Goal: Task Accomplishment & Management: Manage account settings

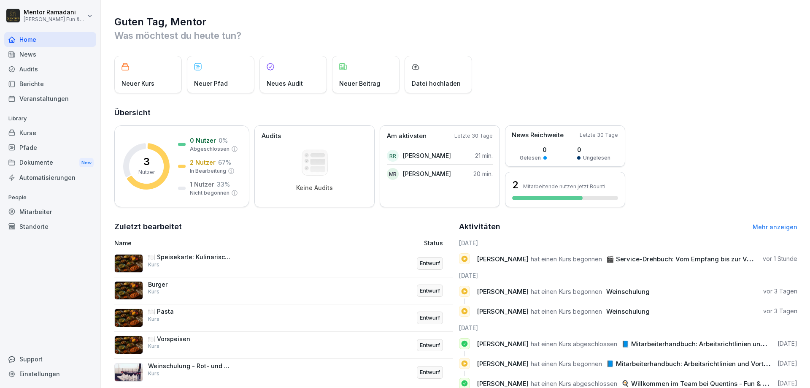
click at [32, 132] on div "Kurse" at bounding box center [50, 132] width 92 height 15
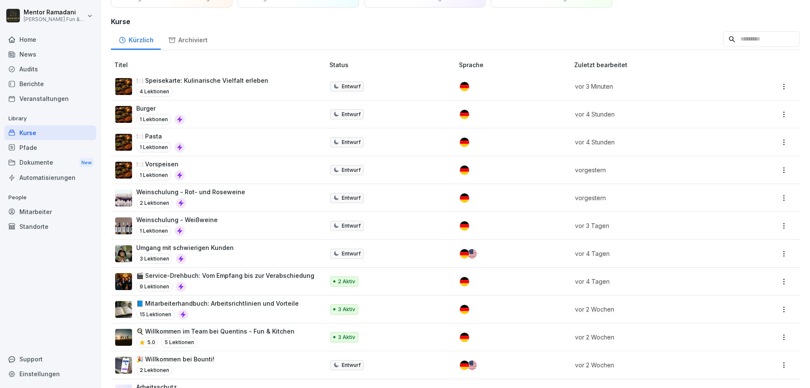
scroll to position [101, 0]
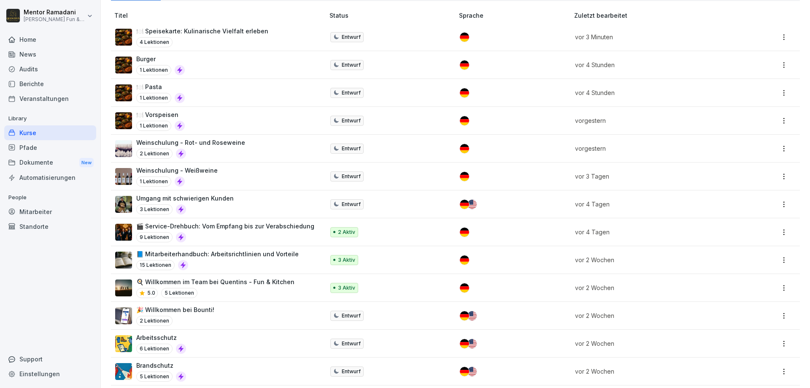
click at [245, 226] on p "🎬 Service-Drehbuch: Vom Empfang bis zur Verabschiedung" at bounding box center [225, 225] width 178 height 9
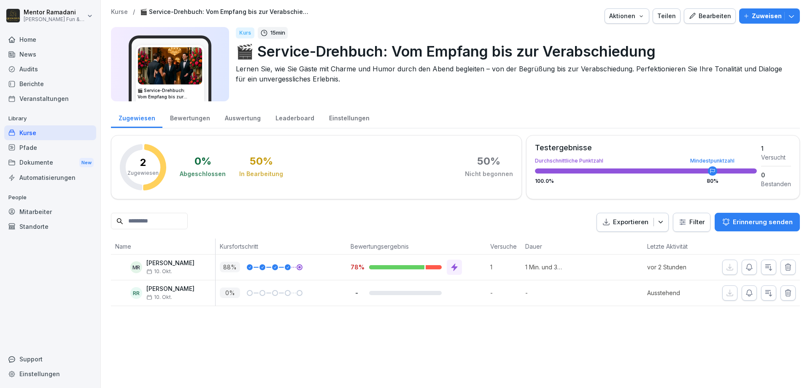
click at [766, 268] on icon "button" at bounding box center [768, 267] width 8 height 8
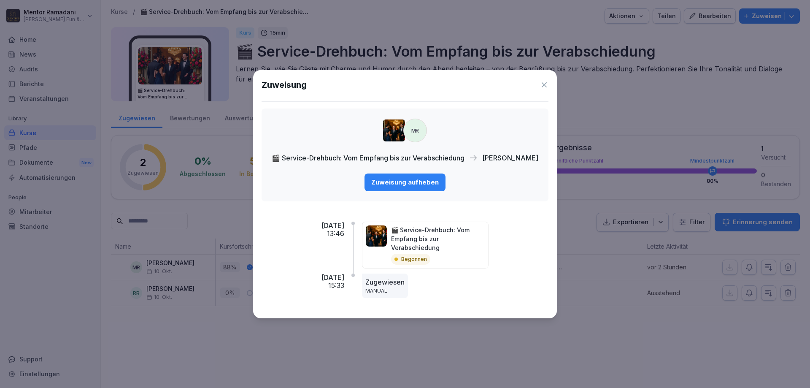
click at [546, 89] on icon at bounding box center [544, 85] width 8 height 8
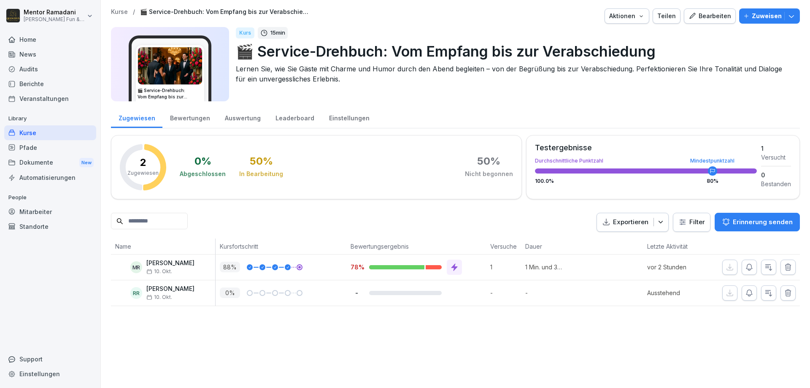
click at [185, 118] on div "Bewertungen" at bounding box center [189, 117] width 55 height 22
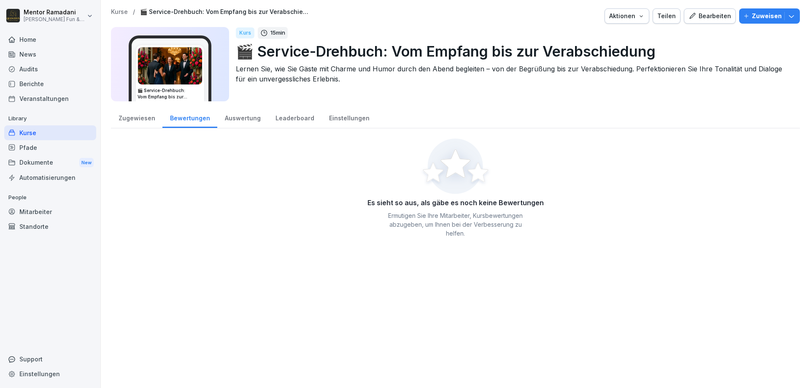
click at [233, 120] on div "Auswertung" at bounding box center [242, 117] width 51 height 22
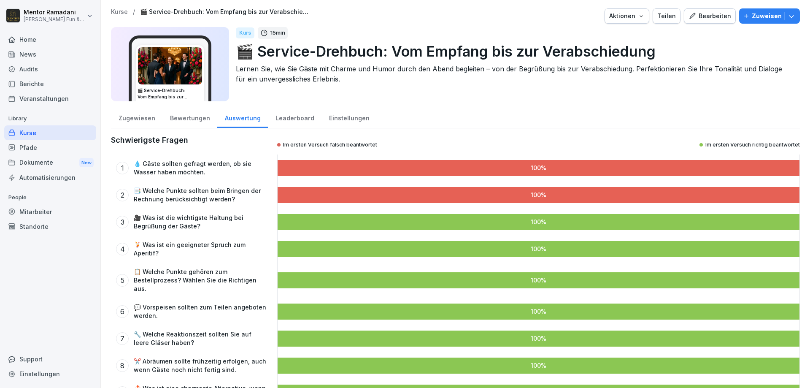
click at [287, 119] on div "Leaderboard" at bounding box center [295, 117] width 54 height 22
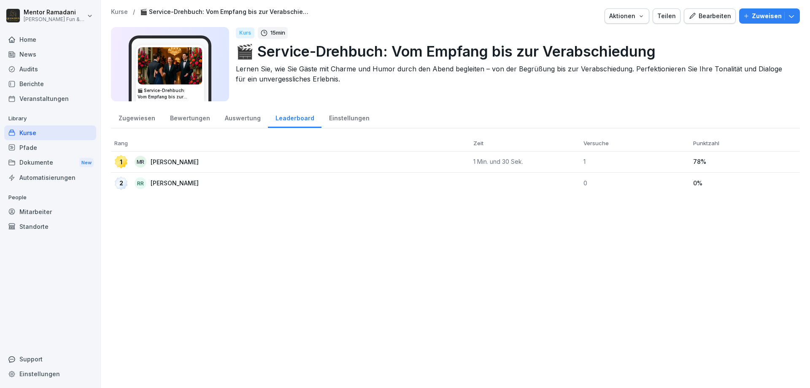
click at [348, 119] on div "Einstellungen" at bounding box center [348, 117] width 55 height 22
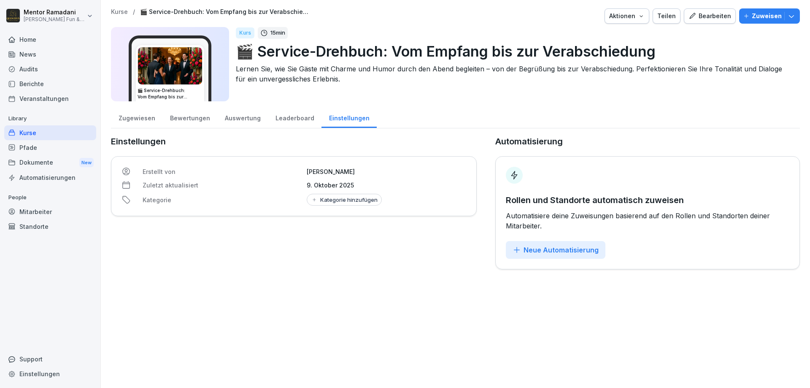
click at [231, 118] on div "Auswertung" at bounding box center [242, 117] width 51 height 22
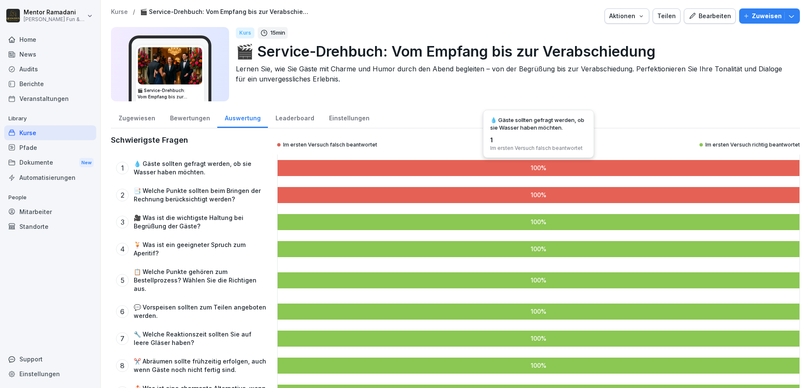
click at [353, 169] on div at bounding box center [539, 168] width 522 height 16
click at [202, 119] on div "Bewertungen" at bounding box center [189, 117] width 55 height 22
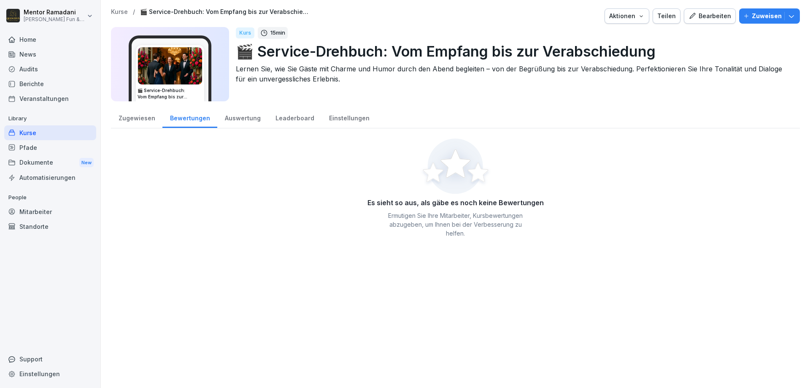
click at [140, 119] on div "Zugewiesen" at bounding box center [136, 117] width 51 height 22
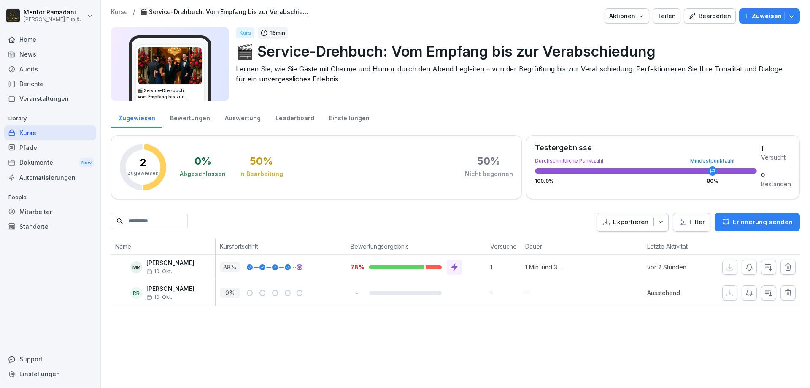
click at [196, 67] on img at bounding box center [170, 65] width 64 height 37
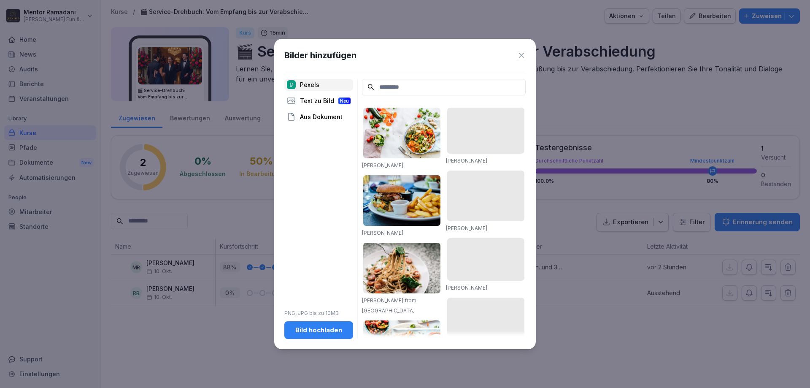
click at [521, 55] on icon at bounding box center [521, 55] width 5 height 5
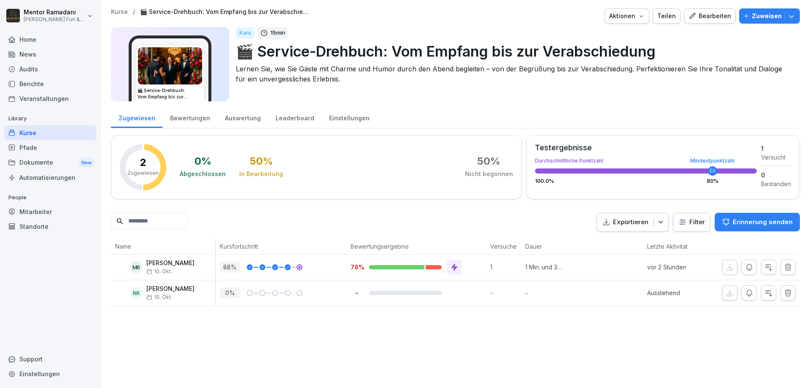
click at [171, 267] on div "Mentor Ramadani 10. Okt." at bounding box center [170, 266] width 48 height 15
click at [238, 267] on p "88 %" at bounding box center [230, 267] width 20 height 11
click at [414, 270] on div at bounding box center [415, 266] width 93 height 15
click at [459, 266] on div at bounding box center [454, 266] width 15 height 15
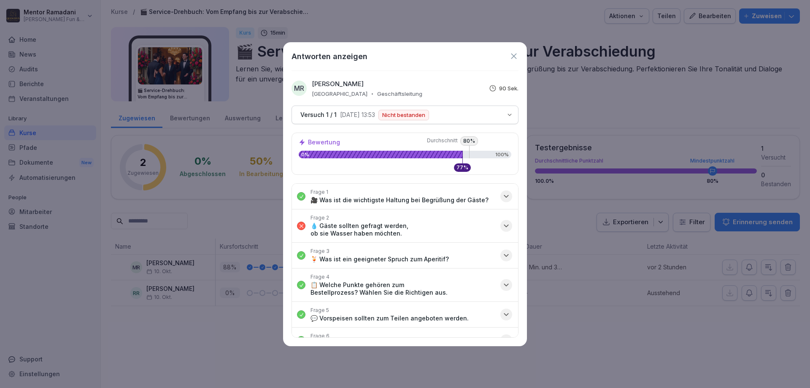
click at [507, 225] on icon "button" at bounding box center [506, 226] width 4 height 2
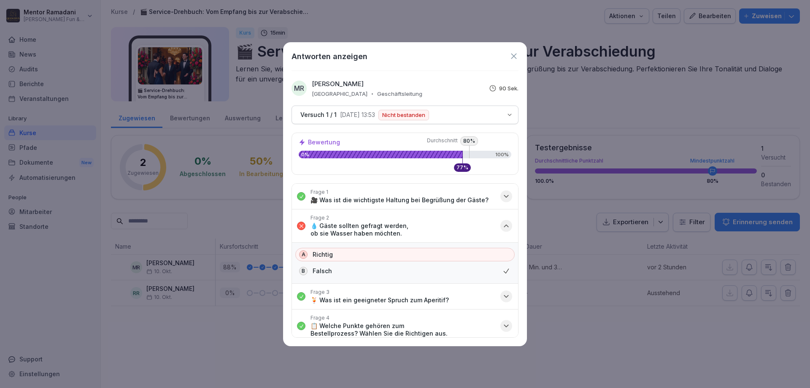
scroll to position [149, 0]
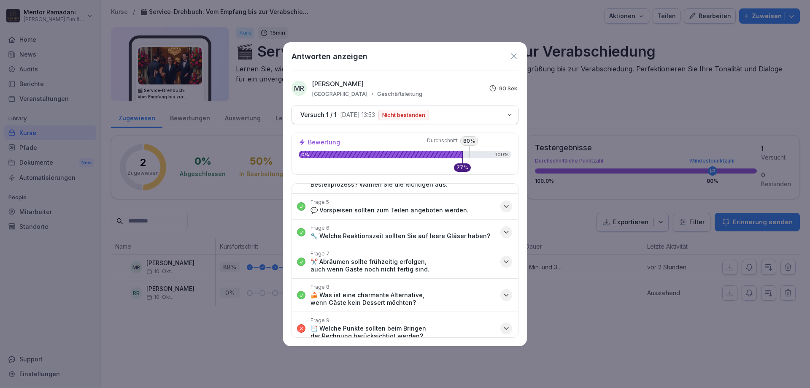
click at [508, 324] on icon "button" at bounding box center [506, 328] width 8 height 8
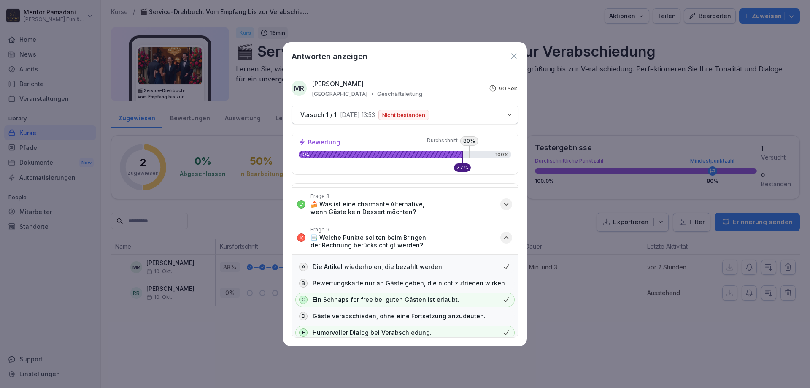
click at [504, 114] on button "Versuch 1 / 1 13.10.2025, 13:53 Nicht bestanden" at bounding box center [404, 114] width 227 height 19
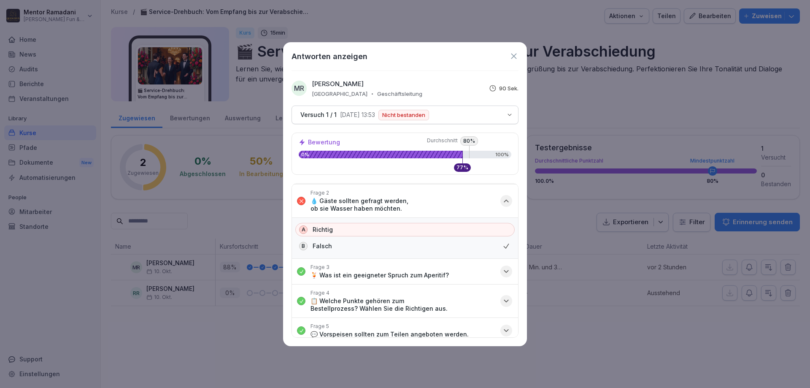
scroll to position [0, 0]
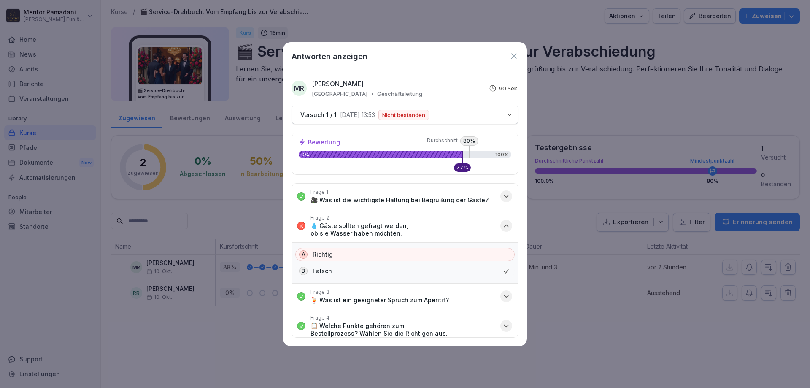
click at [514, 59] on icon at bounding box center [513, 55] width 9 height 9
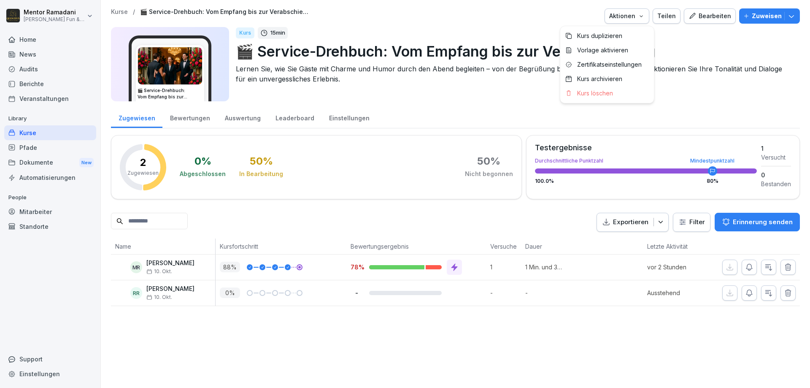
click at [645, 14] on icon "button" at bounding box center [641, 16] width 7 height 7
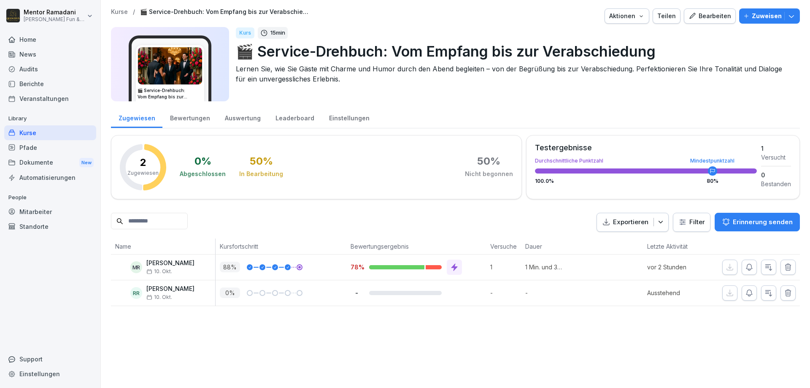
click at [645, 16] on icon "button" at bounding box center [641, 16] width 7 height 7
click at [190, 120] on div "Bewertungen" at bounding box center [189, 117] width 55 height 22
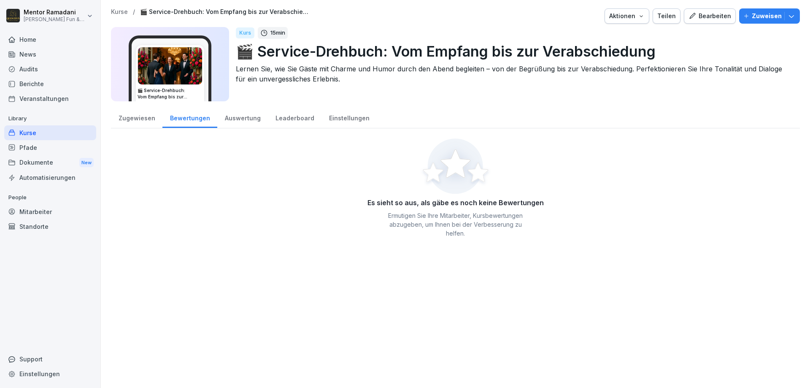
click at [246, 119] on div "Auswertung" at bounding box center [242, 117] width 51 height 22
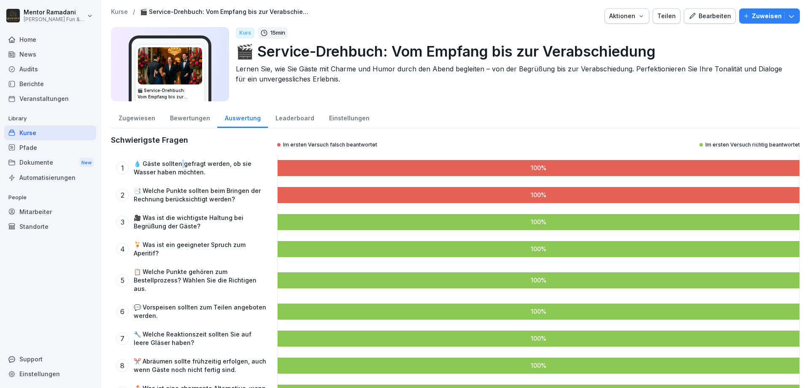
click at [179, 167] on p "💧 Gäste sollten gefragt werden, ob sie Wasser haben möchten." at bounding box center [201, 167] width 134 height 17
click at [120, 168] on div "1" at bounding box center [122, 168] width 13 height 13
click at [169, 159] on p "💧 Gäste sollten gefragt werden, ob sie Wasser haben möchten." at bounding box center [201, 167] width 134 height 17
click at [340, 118] on div "Einstellungen" at bounding box center [348, 117] width 55 height 22
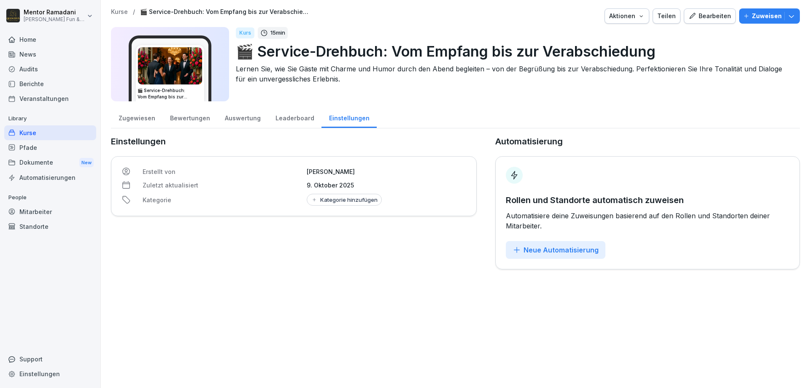
click at [305, 117] on div "Leaderboard" at bounding box center [295, 117] width 54 height 22
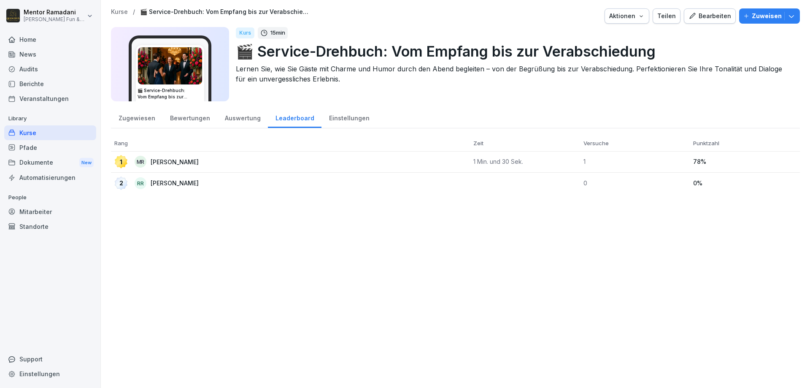
click at [128, 120] on div "Zugewiesen" at bounding box center [136, 117] width 51 height 22
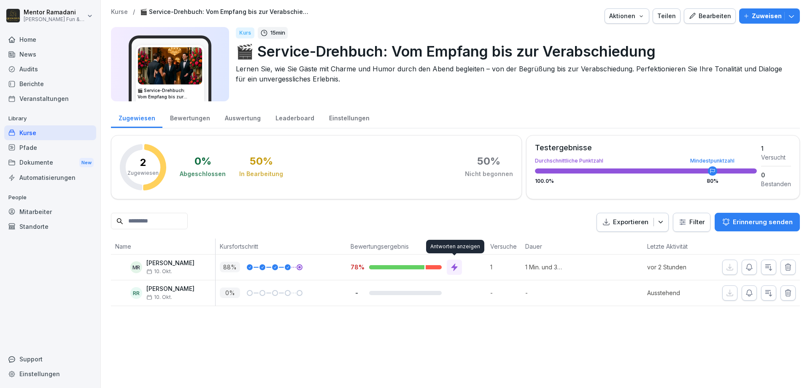
click at [456, 269] on icon at bounding box center [454, 267] width 8 height 8
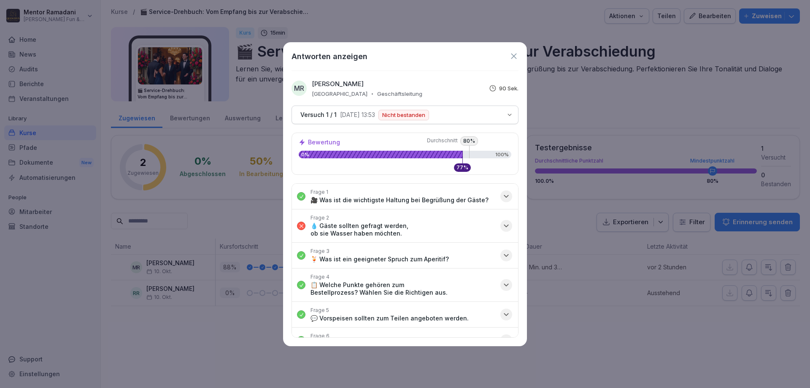
click at [509, 223] on icon "button" at bounding box center [506, 225] width 8 height 8
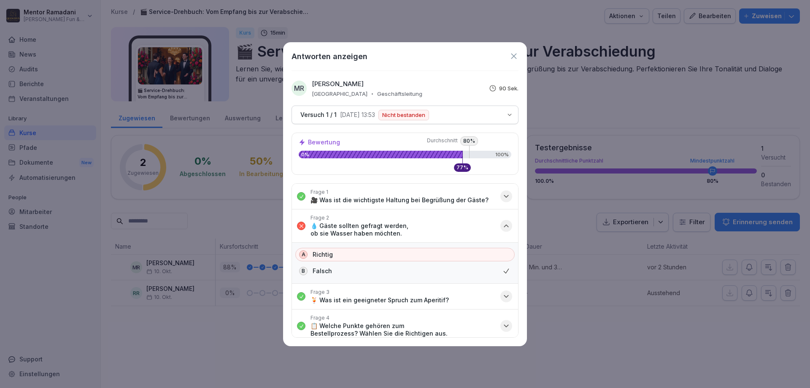
click at [514, 57] on icon at bounding box center [513, 55] width 5 height 5
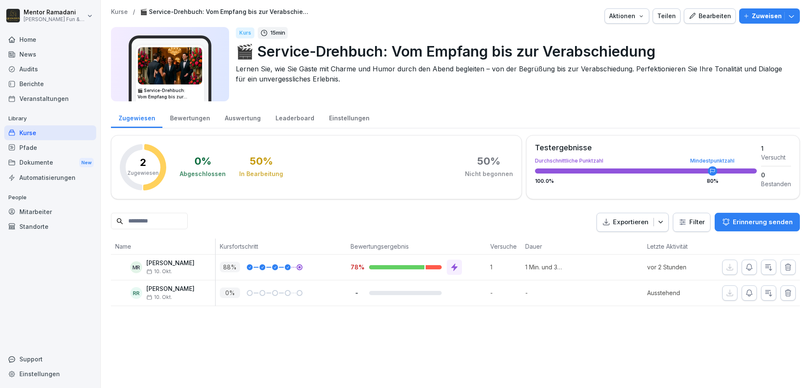
click at [173, 12] on p "🎬 Service-Drehbuch: Vom Empfang bis zur Verabschiedung" at bounding box center [224, 11] width 169 height 7
click at [114, 12] on p "Kurse" at bounding box center [119, 11] width 17 height 7
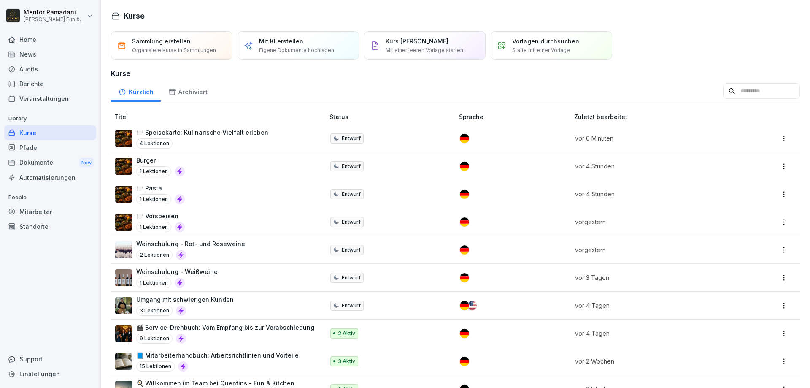
scroll to position [133, 0]
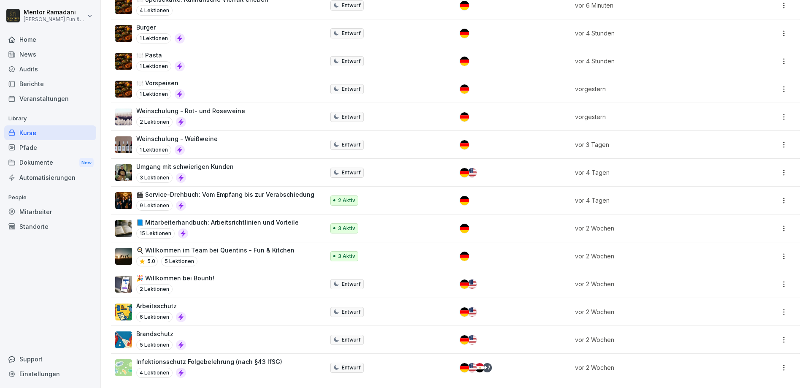
click at [283, 195] on p "🎬 Service-Drehbuch: Vom Empfang bis zur Verabschiedung" at bounding box center [225, 194] width 178 height 9
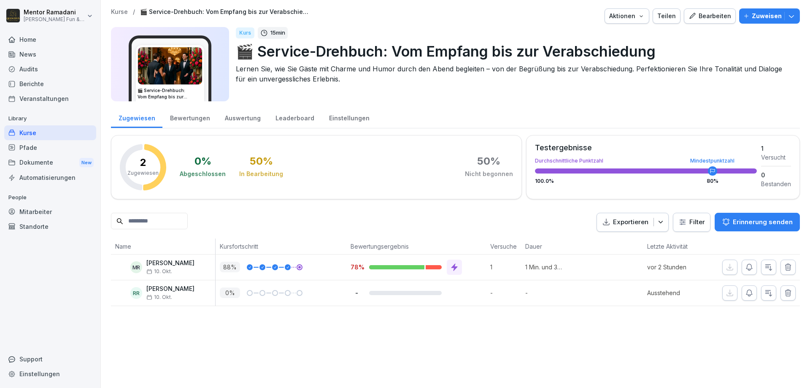
click at [263, 171] on div "In Bearbeitung" at bounding box center [261, 174] width 44 height 8
click at [197, 166] on div "0 %" at bounding box center [202, 161] width 17 height 10
click at [191, 122] on div "Bewertungen" at bounding box center [189, 117] width 55 height 22
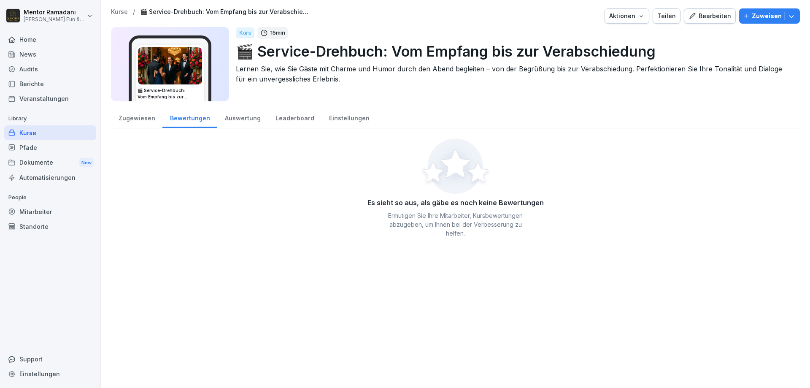
click at [255, 120] on div "Auswertung" at bounding box center [242, 117] width 51 height 22
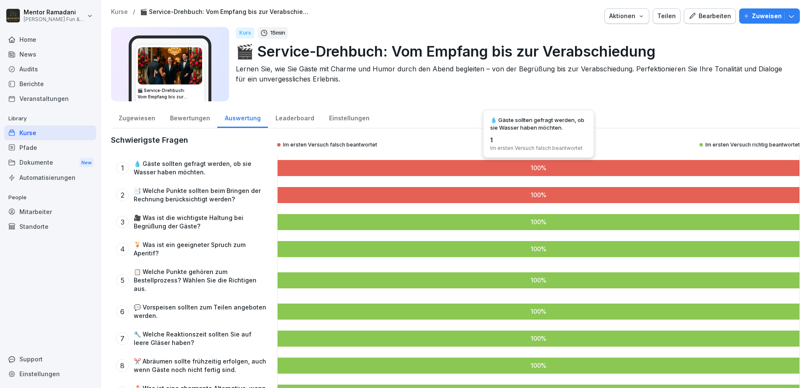
click at [365, 168] on div at bounding box center [539, 168] width 522 height 16
click at [286, 123] on div "Leaderboard" at bounding box center [295, 117] width 54 height 22
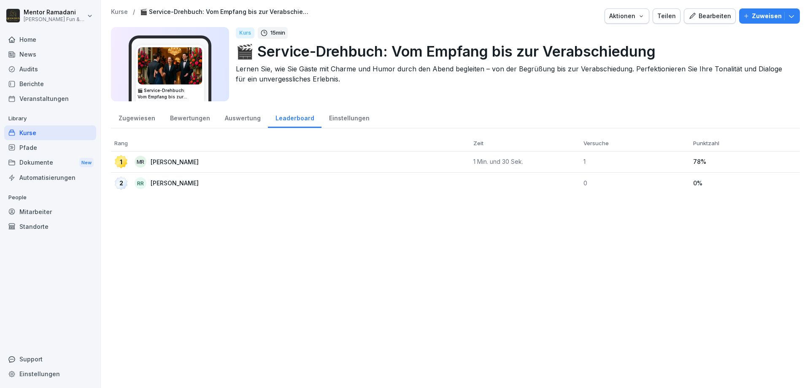
click at [230, 118] on div "Auswertung" at bounding box center [242, 117] width 51 height 22
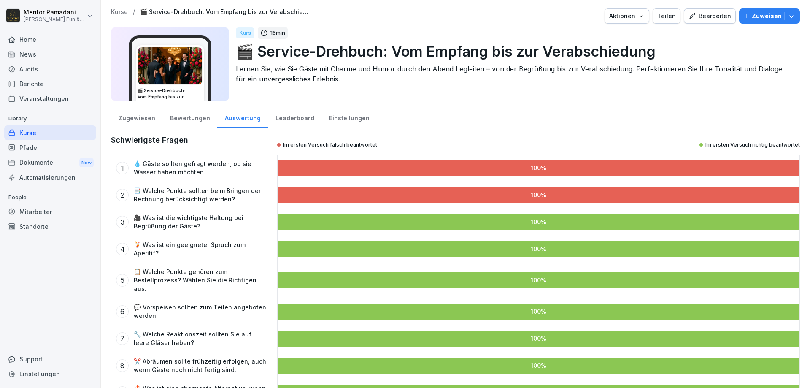
click at [329, 118] on div "Einstellungen" at bounding box center [348, 117] width 55 height 22
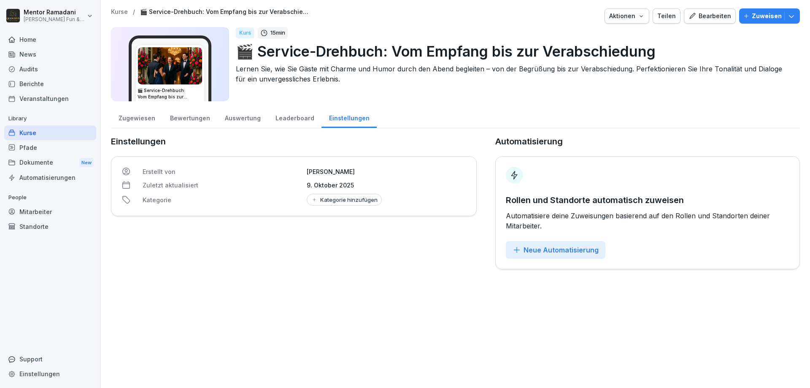
click at [232, 116] on div "Auswertung" at bounding box center [242, 117] width 51 height 22
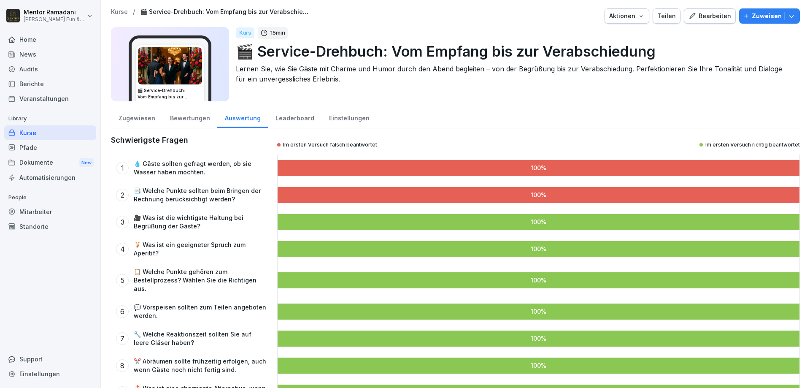
click at [207, 169] on p "💧 Gäste sollten gefragt werden, ob sie Wasser haben möchten." at bounding box center [201, 167] width 134 height 17
click at [190, 123] on div "Bewertungen" at bounding box center [189, 117] width 55 height 22
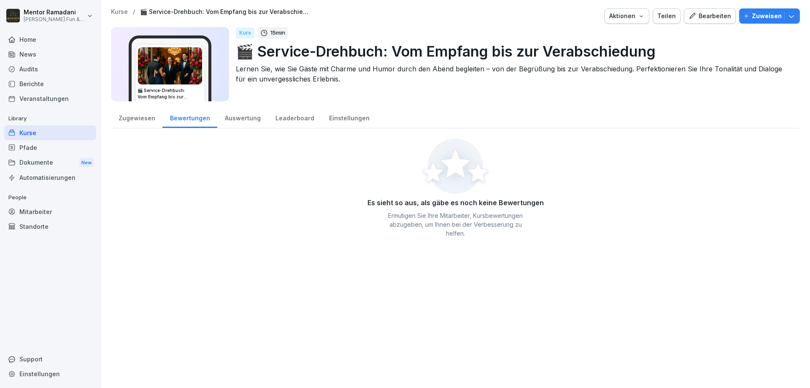
click at [135, 116] on div "Zugewiesen" at bounding box center [136, 117] width 51 height 22
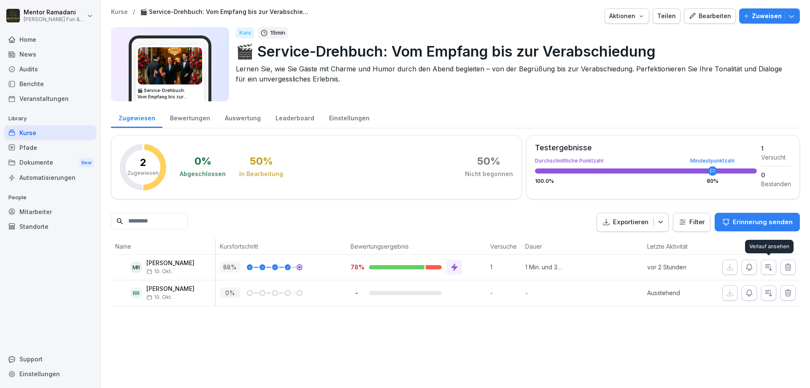
click at [769, 265] on icon "button" at bounding box center [768, 267] width 8 height 8
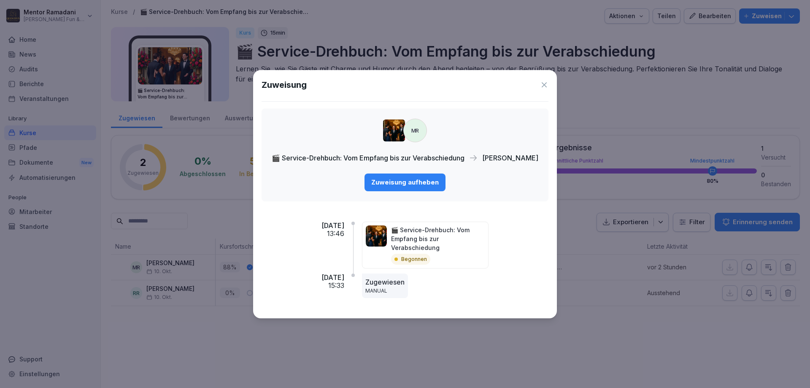
click at [547, 87] on icon at bounding box center [544, 84] width 5 height 5
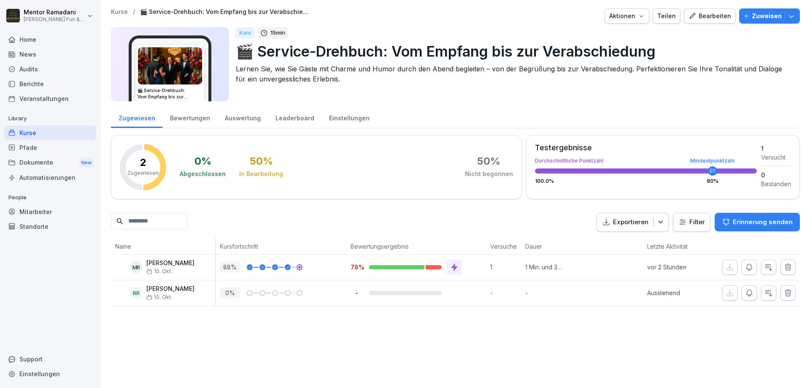
click at [709, 17] on div "Bearbeiten" at bounding box center [709, 15] width 43 height 9
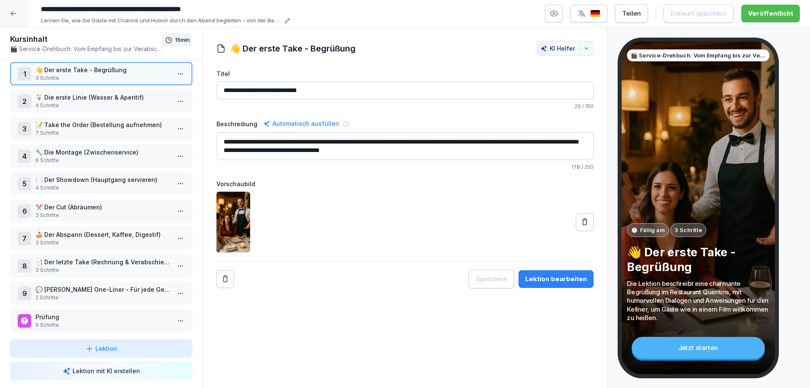
scroll to position [11, 0]
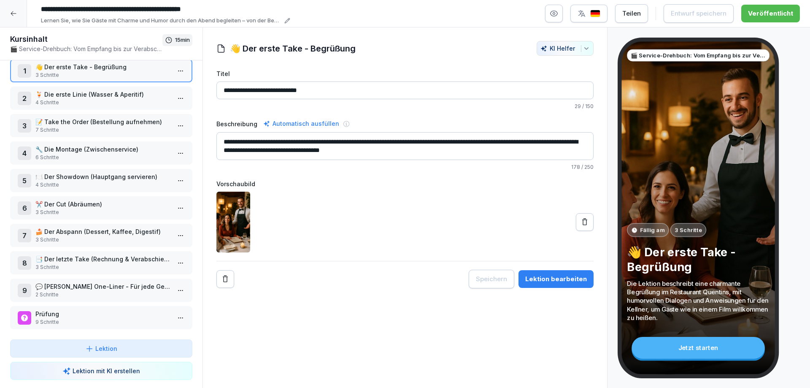
click at [100, 319] on p "9 Schritte" at bounding box center [102, 322] width 135 height 8
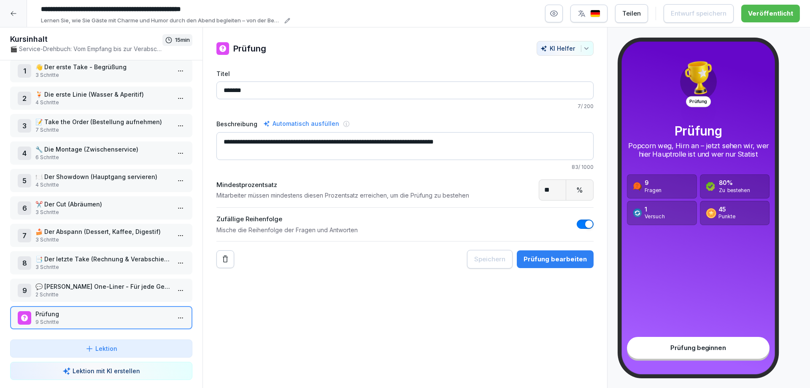
click at [553, 259] on div "Prüfung bearbeiten" at bounding box center [554, 258] width 63 height 9
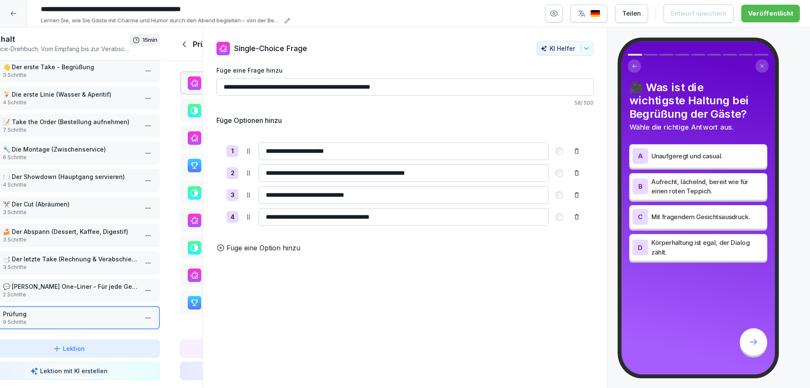
scroll to position [11, 0]
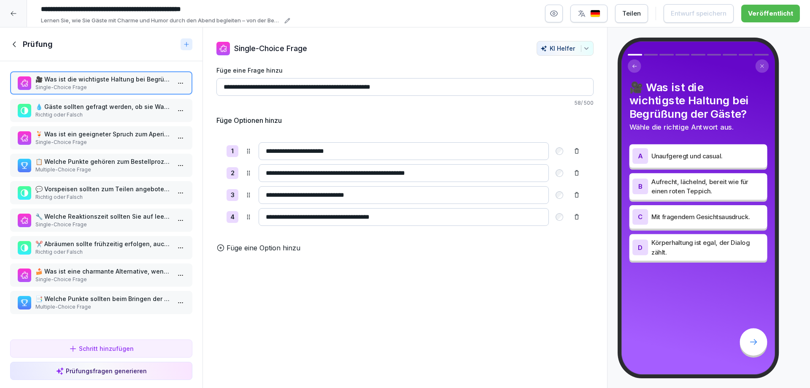
click at [97, 108] on p "💧 Gäste sollten gefragt werden, ob sie Wasser haben möchten." at bounding box center [102, 106] width 135 height 9
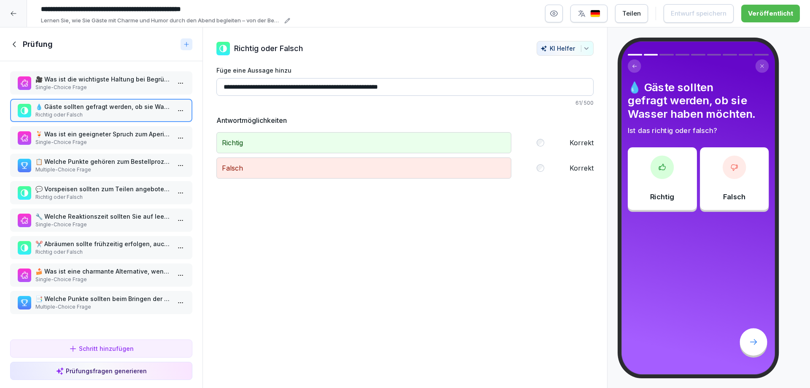
click at [121, 299] on p "📑 Welche Punkte sollten beim Bringen der Rechnung berücksichtigt werden?" at bounding box center [102, 298] width 135 height 9
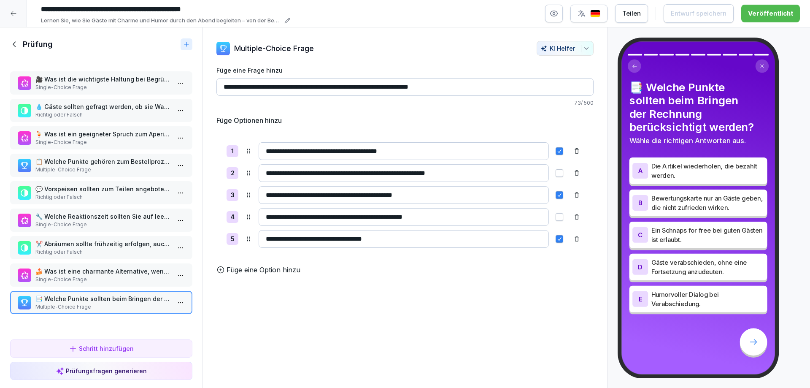
click at [13, 41] on icon at bounding box center [14, 44] width 9 height 9
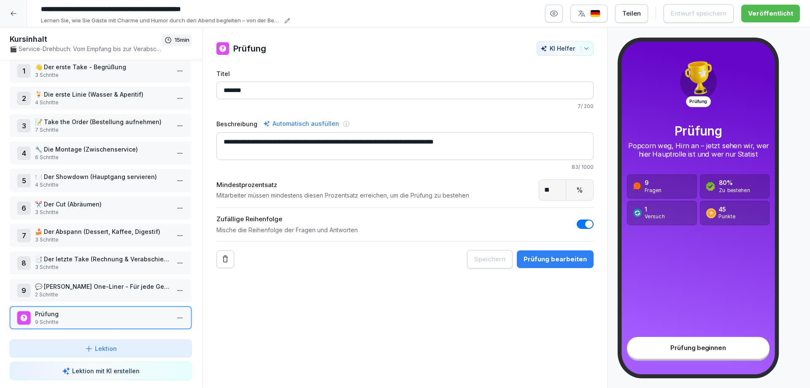
scroll to position [11, 0]
click at [13, 15] on icon at bounding box center [13, 13] width 7 height 7
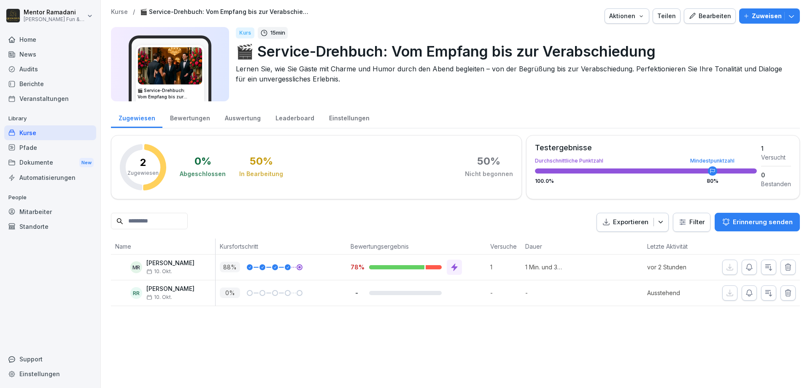
click at [51, 148] on div "Pfade" at bounding box center [50, 147] width 92 height 15
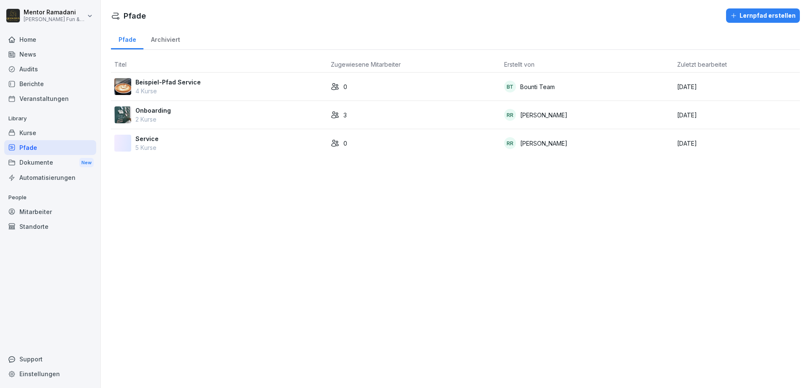
click at [31, 36] on div "Home" at bounding box center [50, 39] width 92 height 15
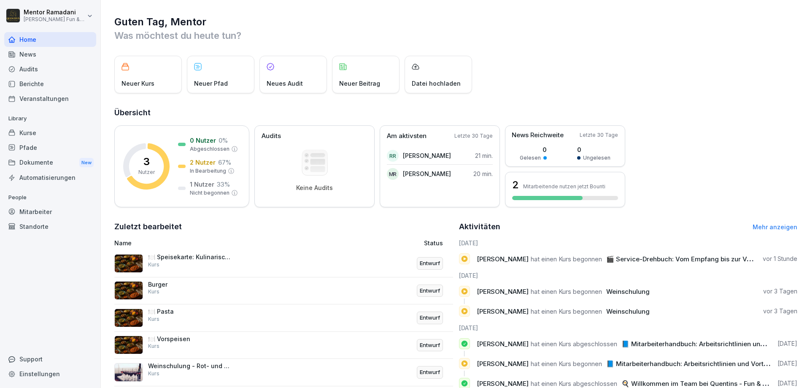
click at [39, 130] on div "Kurse" at bounding box center [50, 132] width 92 height 15
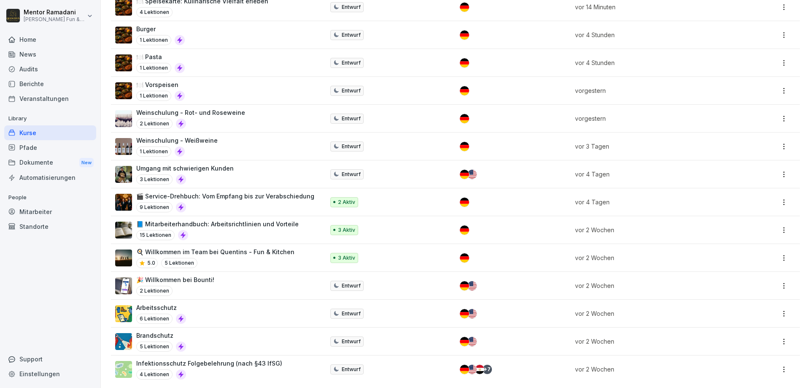
scroll to position [133, 0]
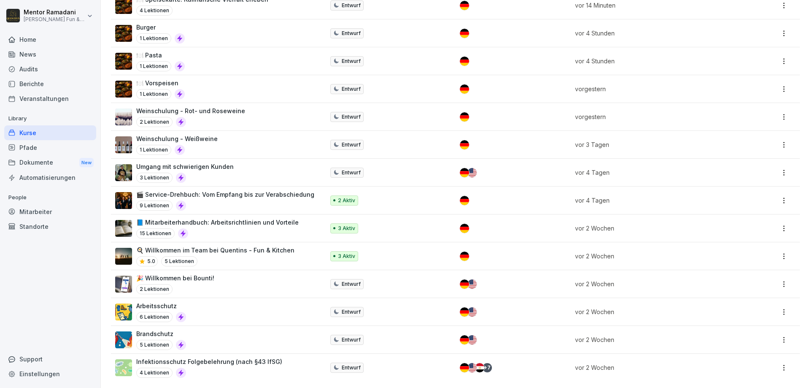
click at [248, 194] on p "🎬 Service-Drehbuch: Vom Empfang bis zur Verabschiedung" at bounding box center [225, 194] width 178 height 9
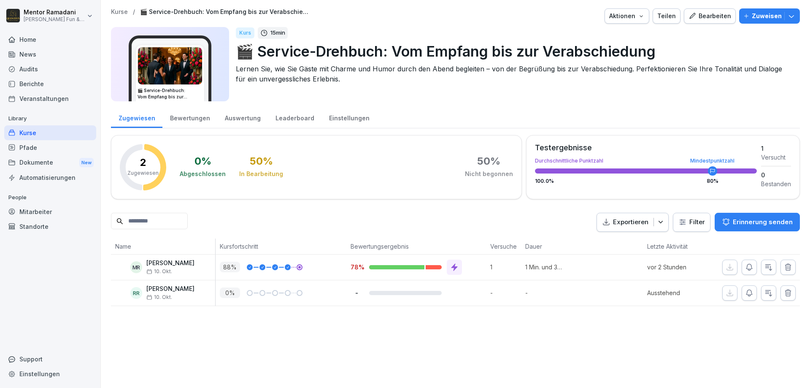
click at [703, 16] on div "Bearbeiten" at bounding box center [709, 15] width 43 height 9
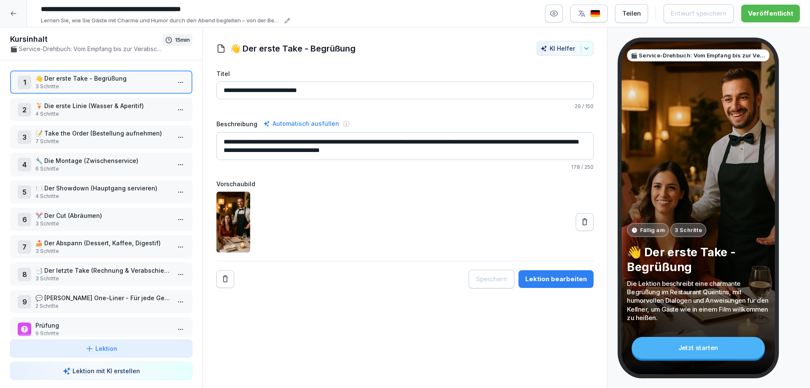
click at [557, 279] on div "Lektion bearbeiten" at bounding box center [556, 278] width 62 height 9
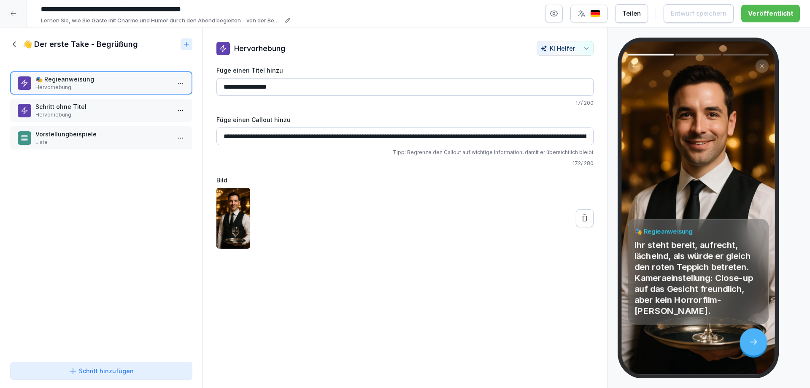
click at [12, 43] on icon at bounding box center [14, 44] width 9 height 9
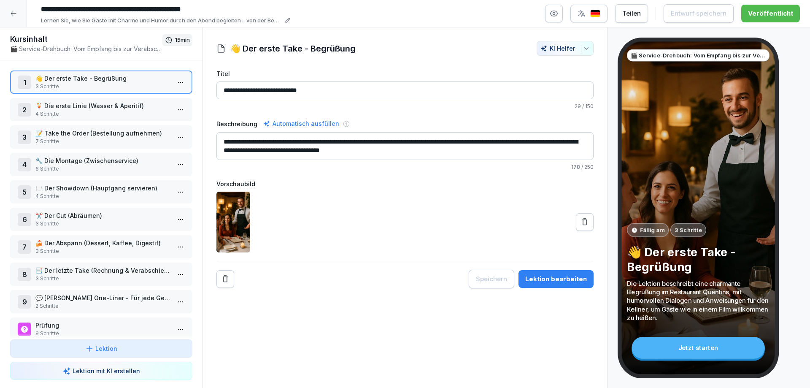
click at [108, 103] on p "🍹 Die erste Linie (Wasser & Aperitif)" at bounding box center [102, 105] width 135 height 9
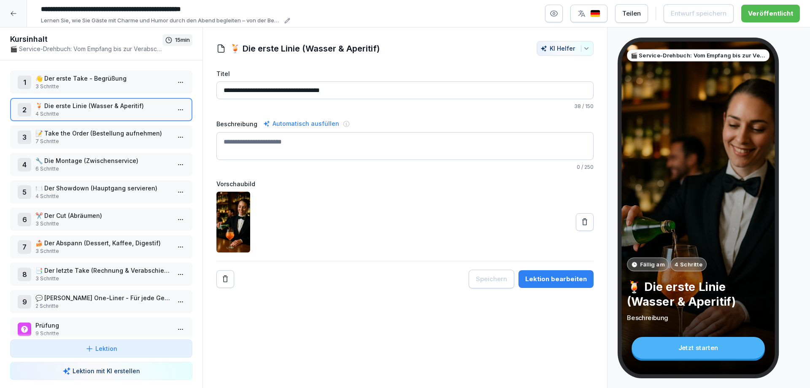
click at [580, 276] on div "Lektion bearbeiten" at bounding box center [556, 278] width 62 height 9
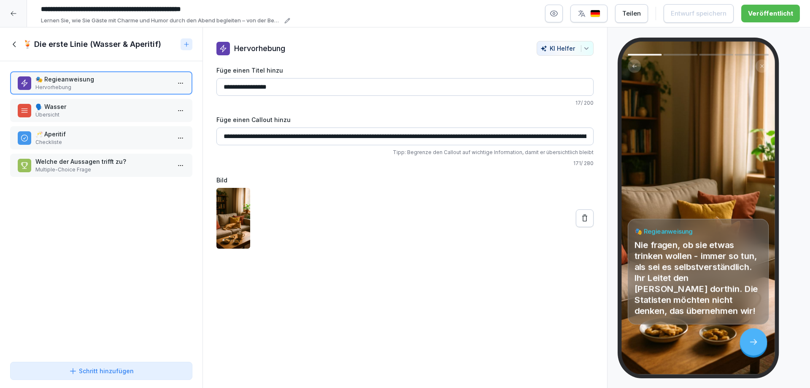
click at [94, 105] on p "🗣️ Wasser" at bounding box center [102, 106] width 135 height 9
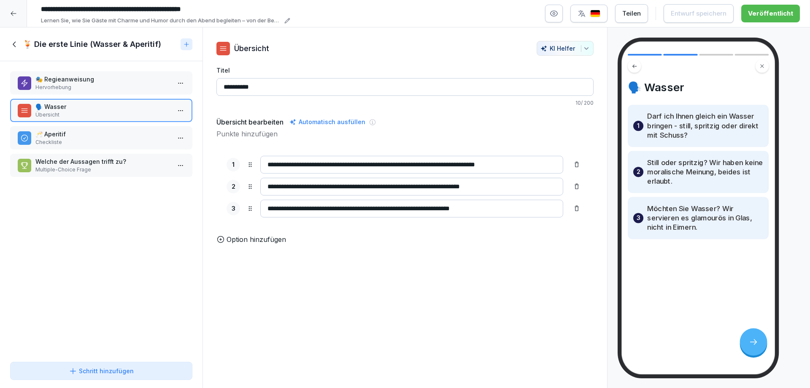
click at [10, 13] on div at bounding box center [13, 13] width 27 height 27
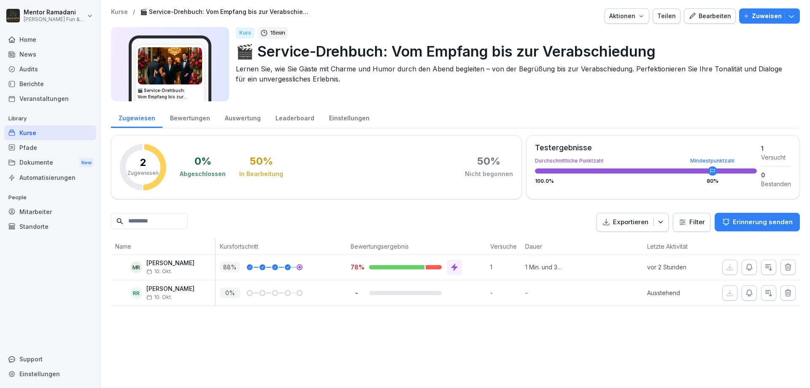
click at [192, 117] on div "Bewertungen" at bounding box center [189, 117] width 55 height 22
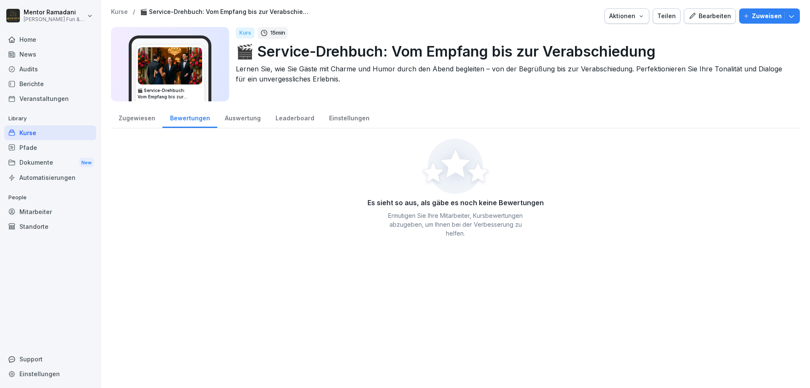
click at [246, 120] on div "Auswertung" at bounding box center [242, 117] width 51 height 22
